Goal: Information Seeking & Learning: Learn about a topic

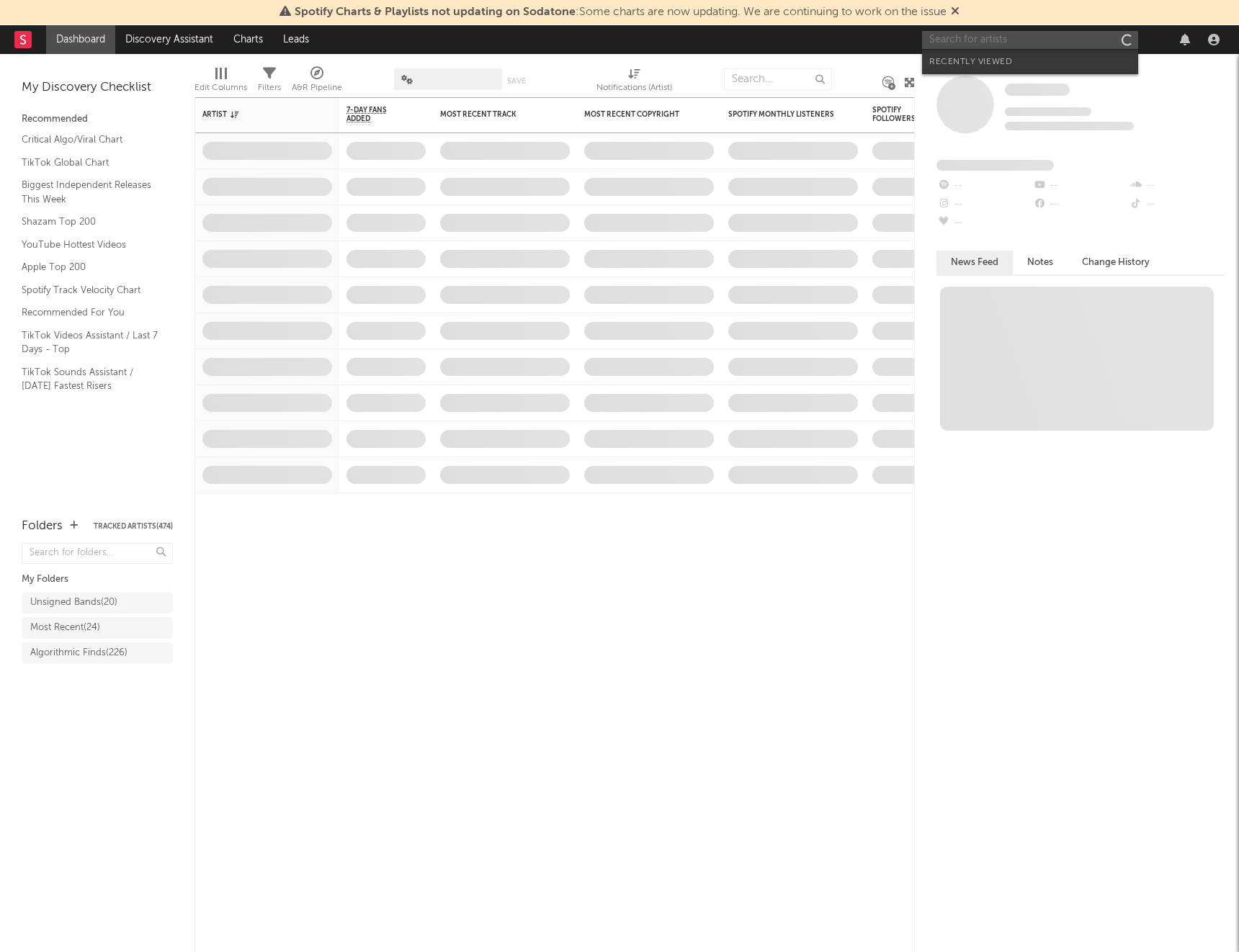
click at [958, 40] on input "text" at bounding box center [1030, 39] width 216 height 18
type input "[PERSON_NAME]"
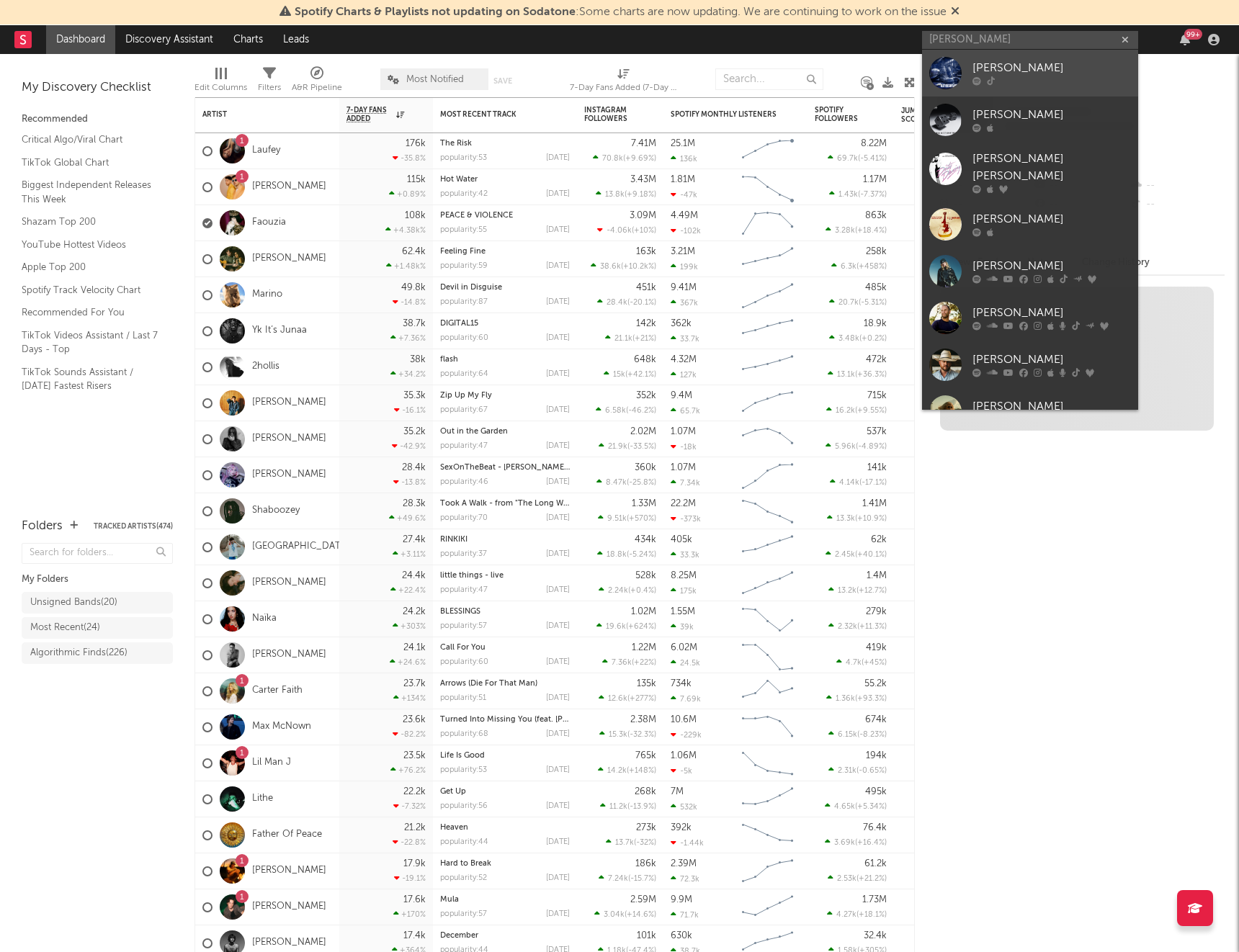
click at [994, 66] on div "[PERSON_NAME]" at bounding box center [1051, 68] width 159 height 18
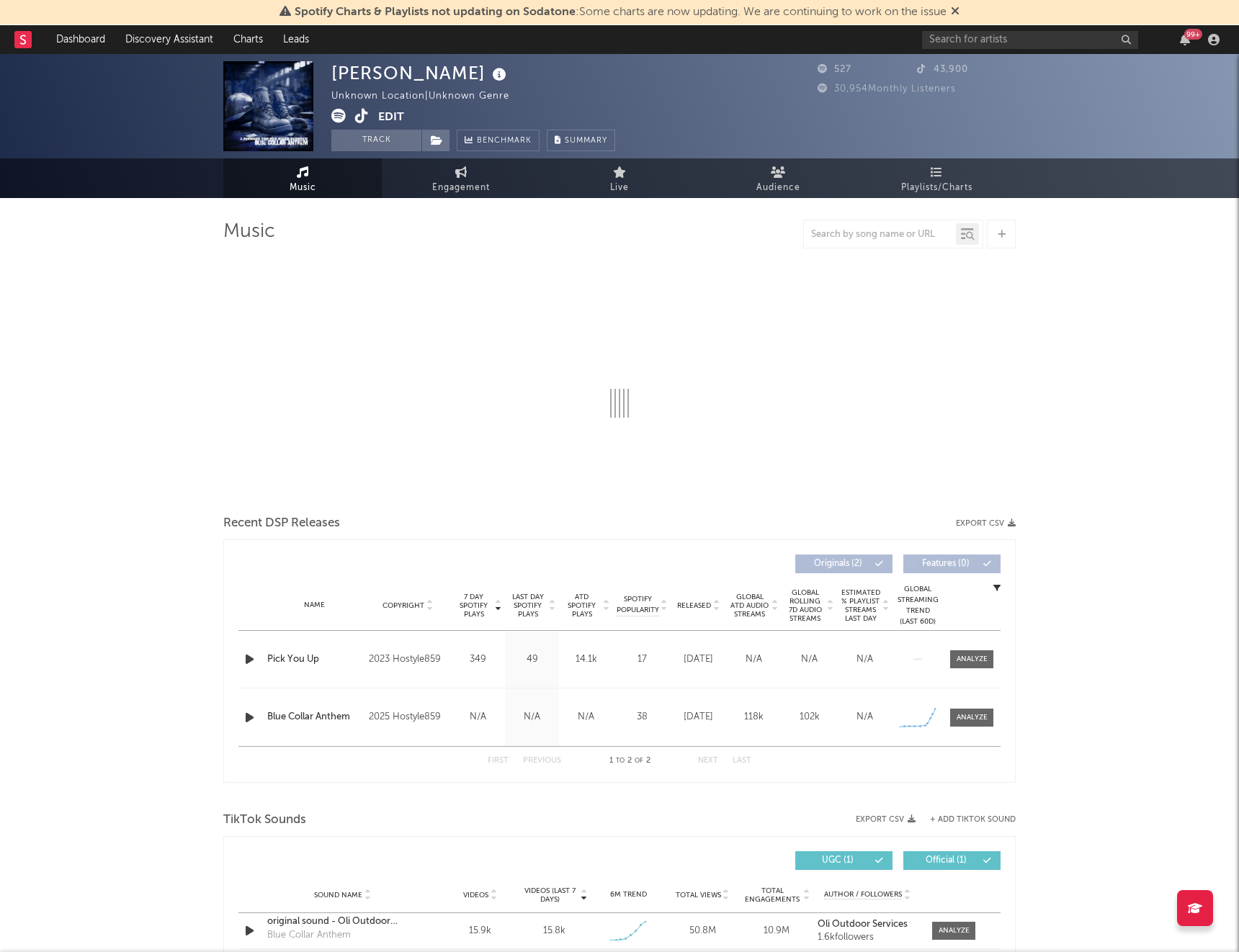
select select "6m"
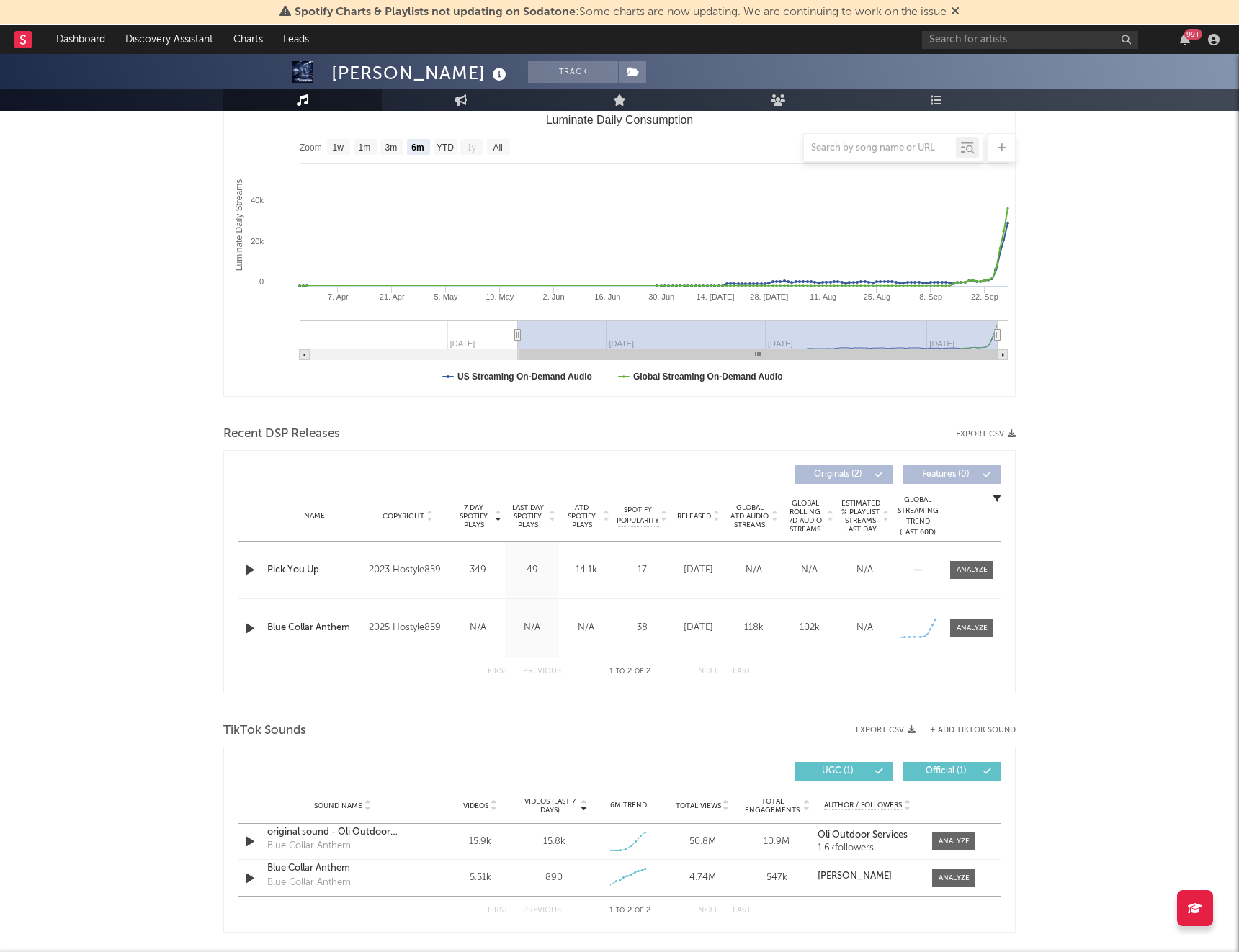
scroll to position [205, 0]
